Goal: Transaction & Acquisition: Purchase product/service

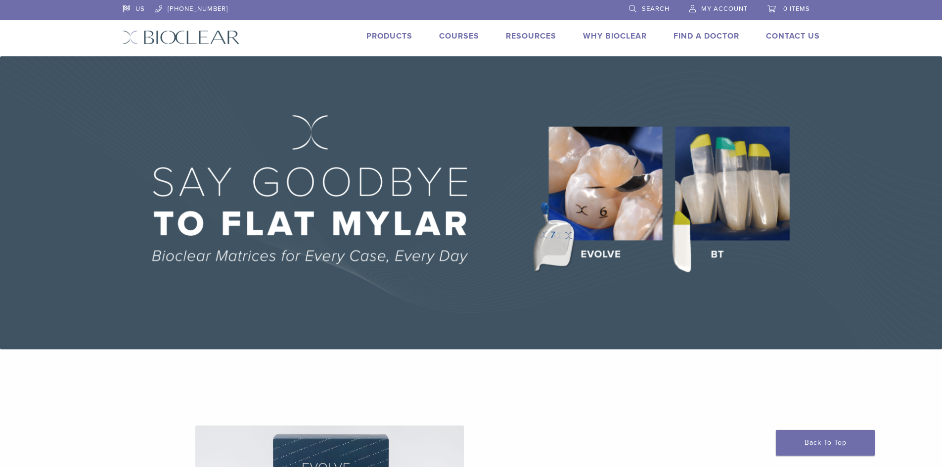
click at [388, 40] on link "Products" at bounding box center [389, 36] width 46 height 10
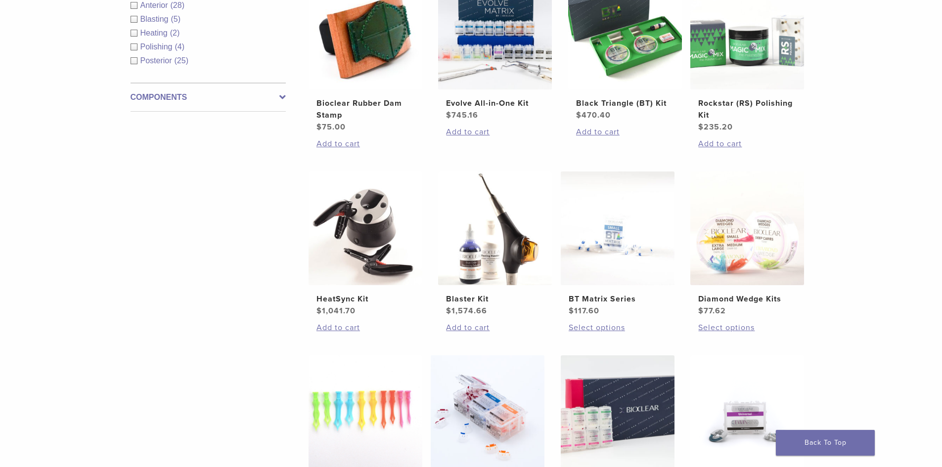
scroll to position [445, 0]
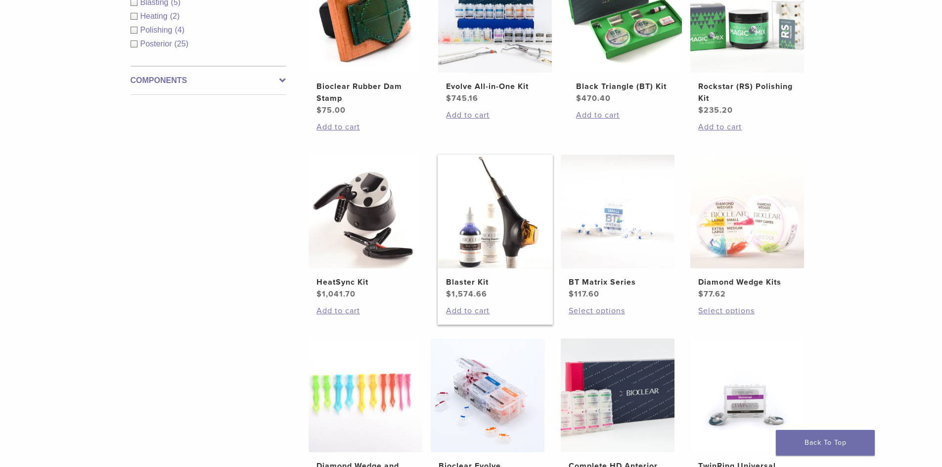
click at [493, 254] on img at bounding box center [495, 212] width 114 height 114
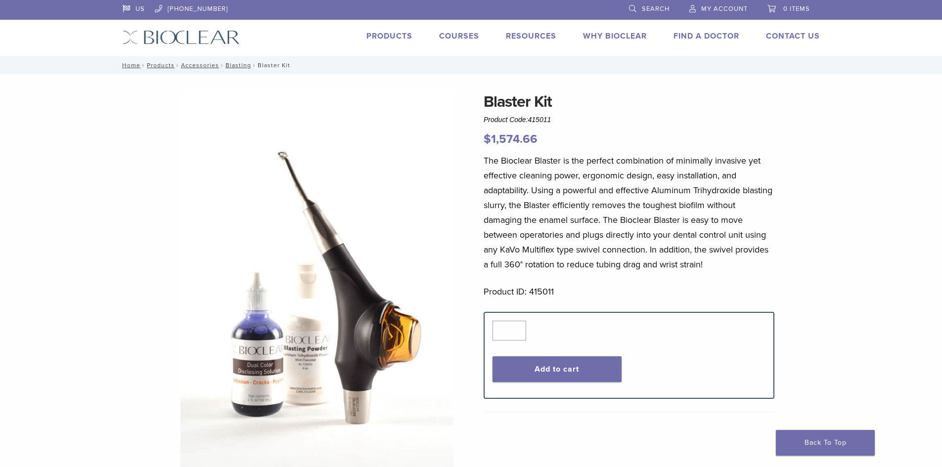
click at [555, 102] on h1 "Blaster Kit" at bounding box center [628, 102] width 291 height 24
drag, startPoint x: 555, startPoint y: 102, endPoint x: 470, endPoint y: 103, distance: 84.5
click at [470, 103] on div "Blaster Kit Product Code: 415011 $ 1,574.66 Blaster Kit Product Code: 415011 $ …" at bounding box center [471, 431] width 712 height 682
copy h1 "Blaster Kit"
